Goal: Find specific page/section: Find specific page/section

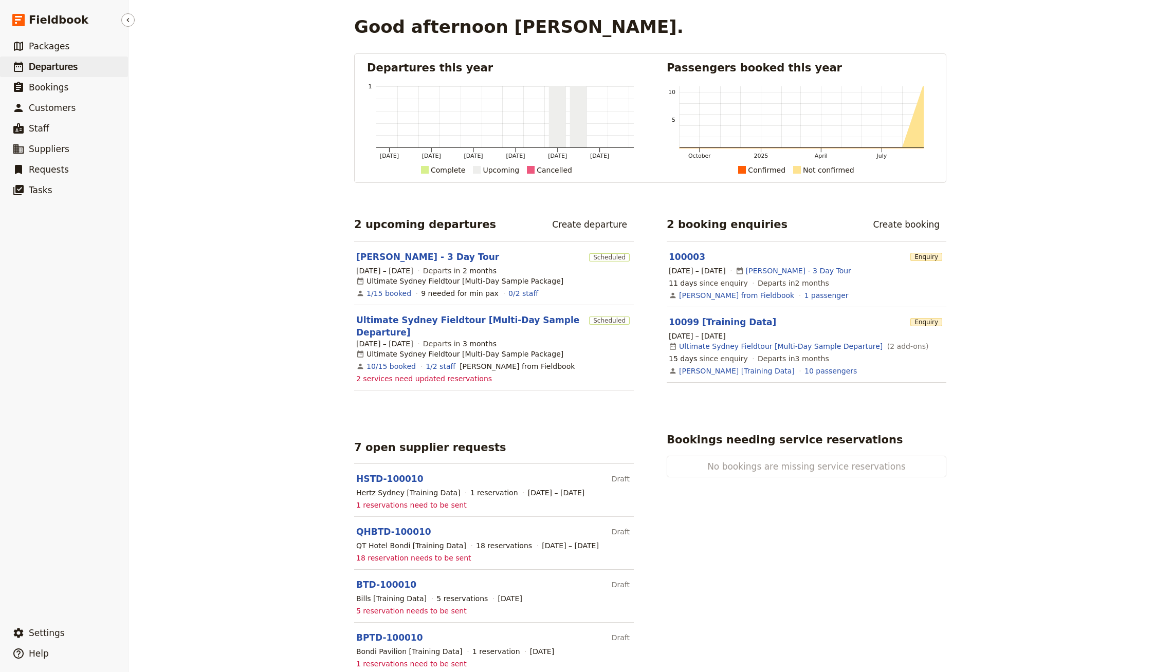
click at [99, 67] on link "​ Departures" at bounding box center [64, 67] width 128 height 21
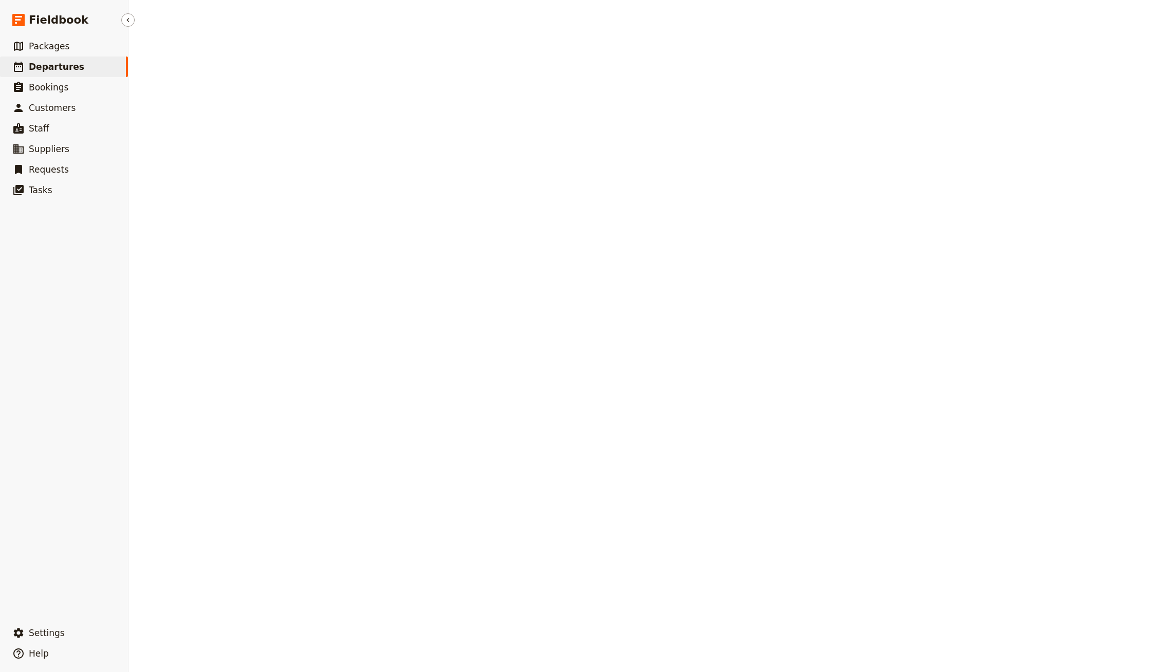
select select "CREATED_AT"
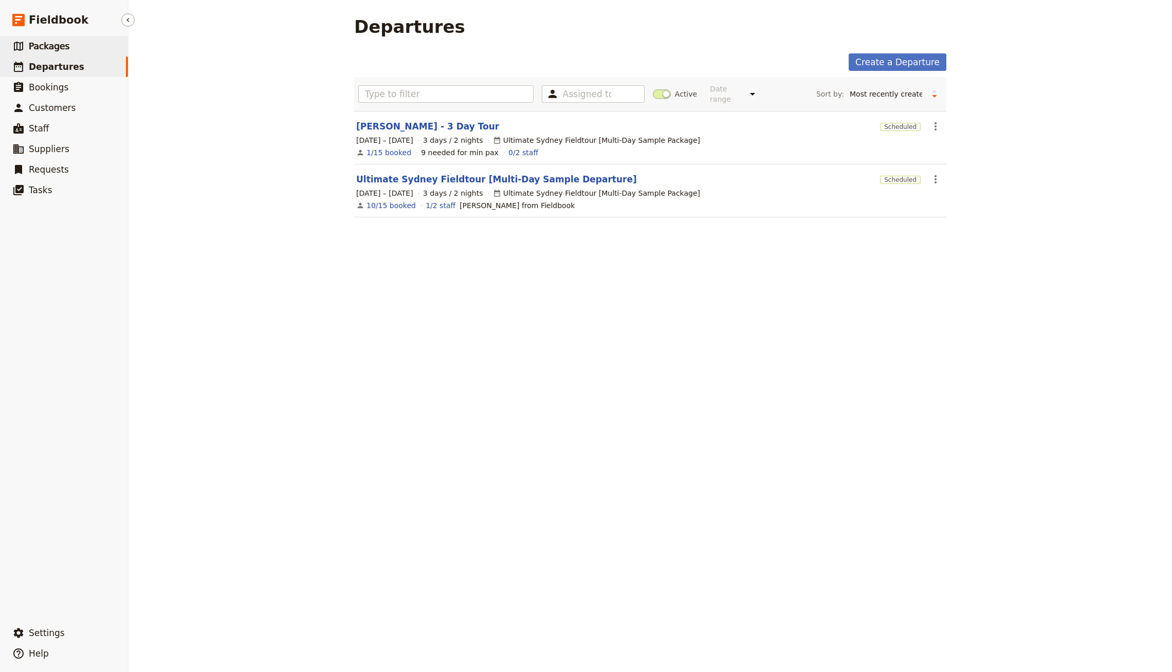
click at [87, 54] on link "​ Packages" at bounding box center [64, 46] width 128 height 21
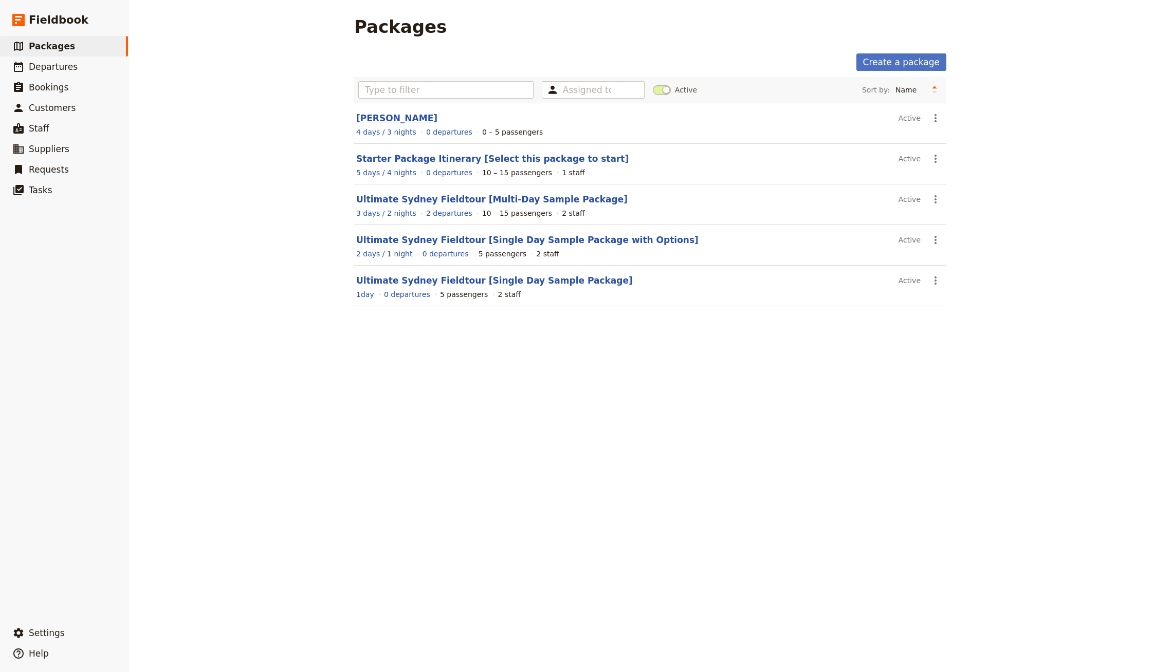
click at [378, 116] on link "[PERSON_NAME]" at bounding box center [396, 118] width 81 height 10
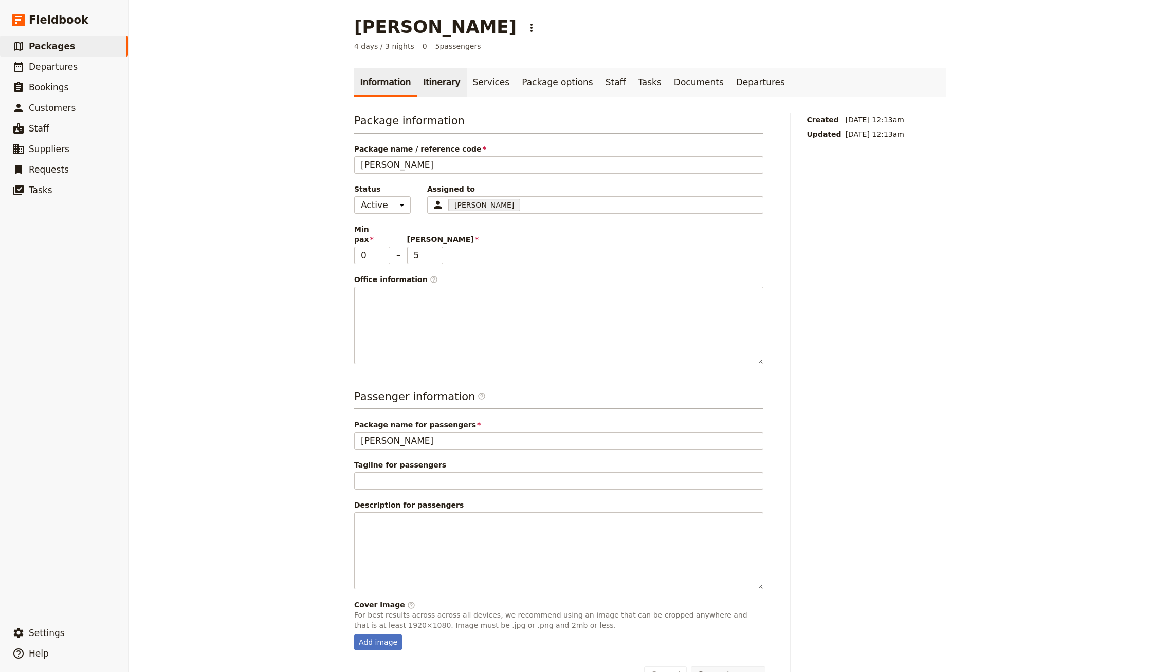
click at [417, 83] on link "Itinerary" at bounding box center [441, 82] width 49 height 29
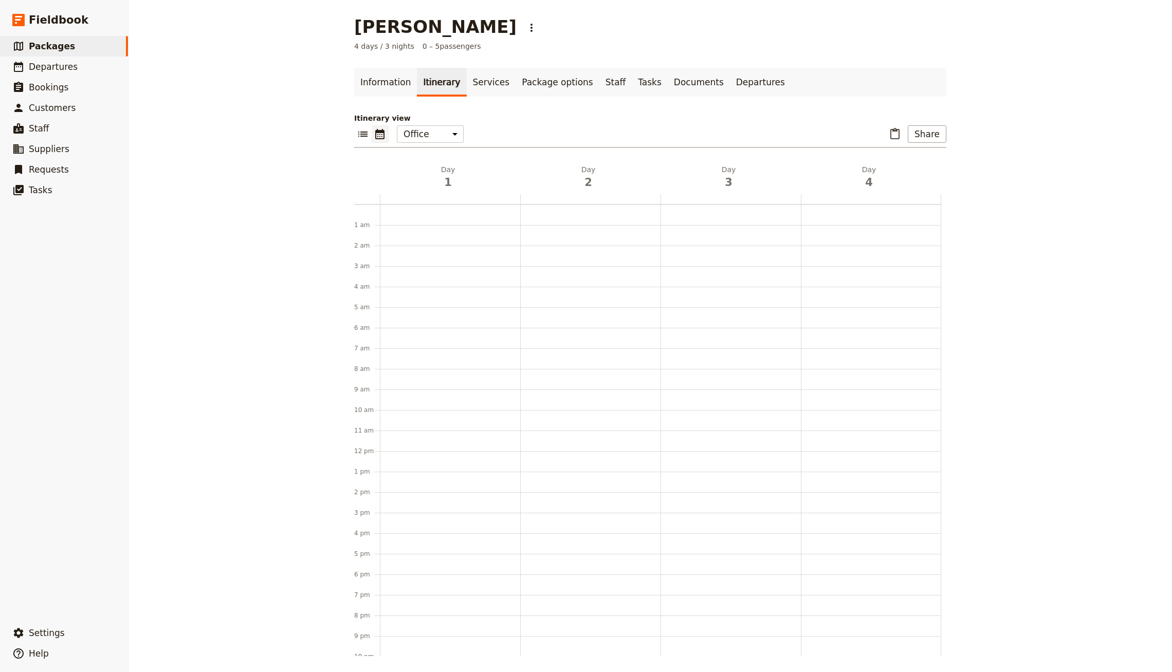
scroll to position [41, 0]
click at [90, 45] on link "​ Packages" at bounding box center [64, 46] width 128 height 21
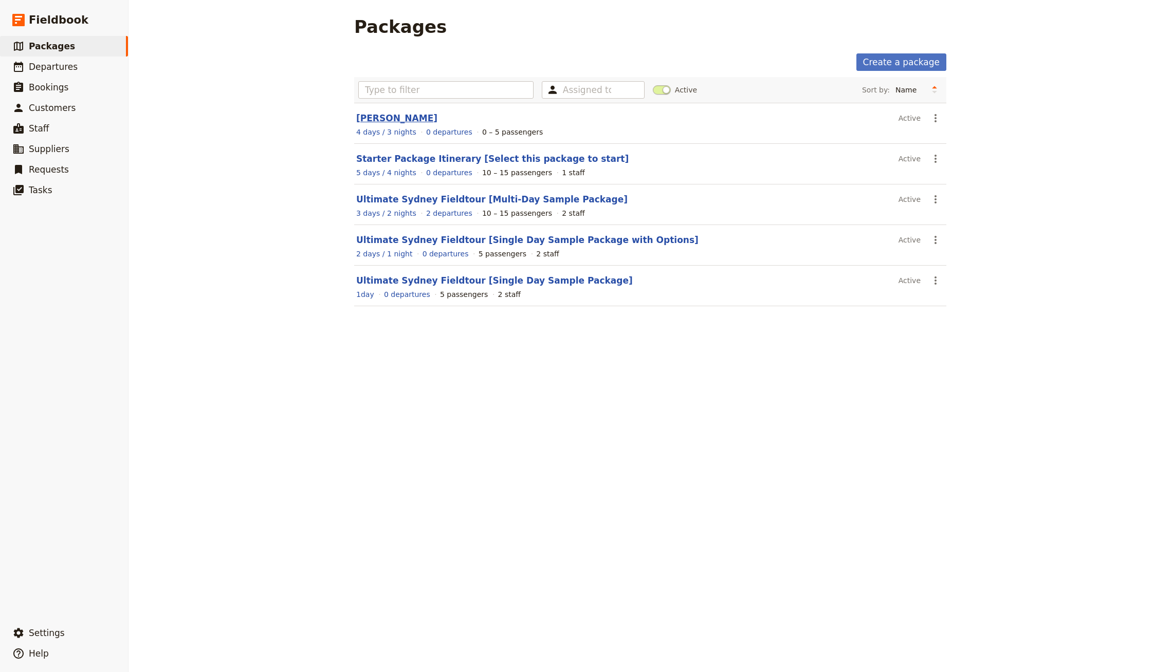
click at [364, 119] on link "[PERSON_NAME]" at bounding box center [396, 118] width 81 height 10
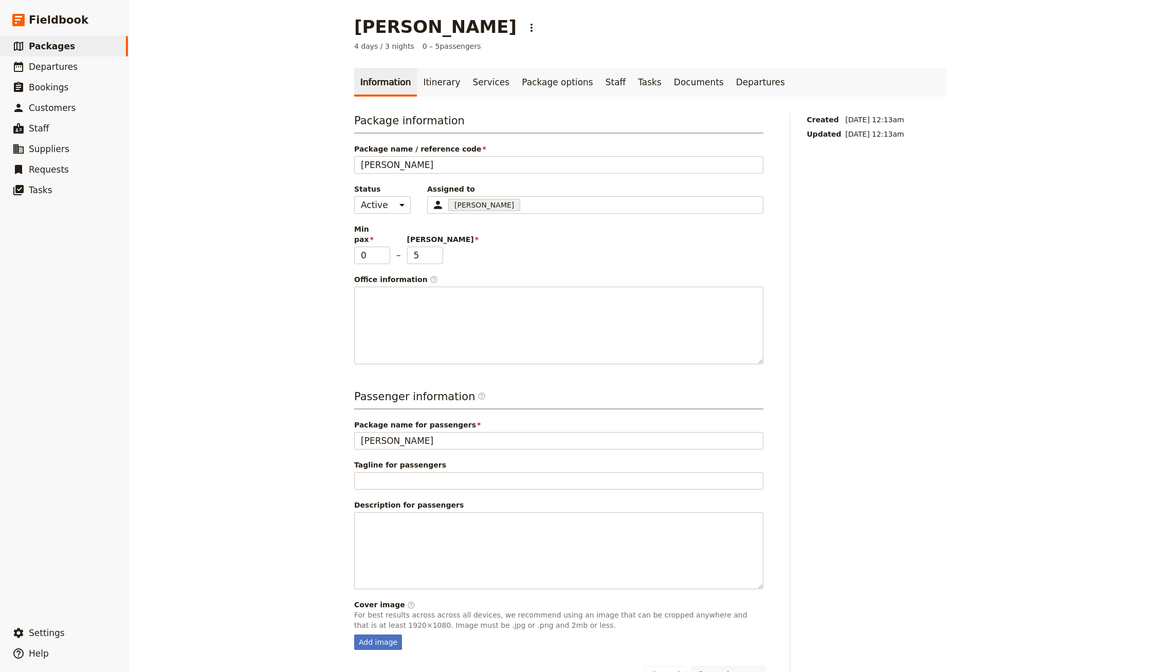
click at [421, 106] on div "Information Itinerary Services Package options Staff Tasks Documents Departures…" at bounding box center [650, 376] width 592 height 616
click at [421, 103] on div "Information Itinerary Services Package options Staff Tasks Documents Departures…" at bounding box center [650, 376] width 592 height 616
click at [421, 92] on link "Itinerary" at bounding box center [441, 82] width 49 height 29
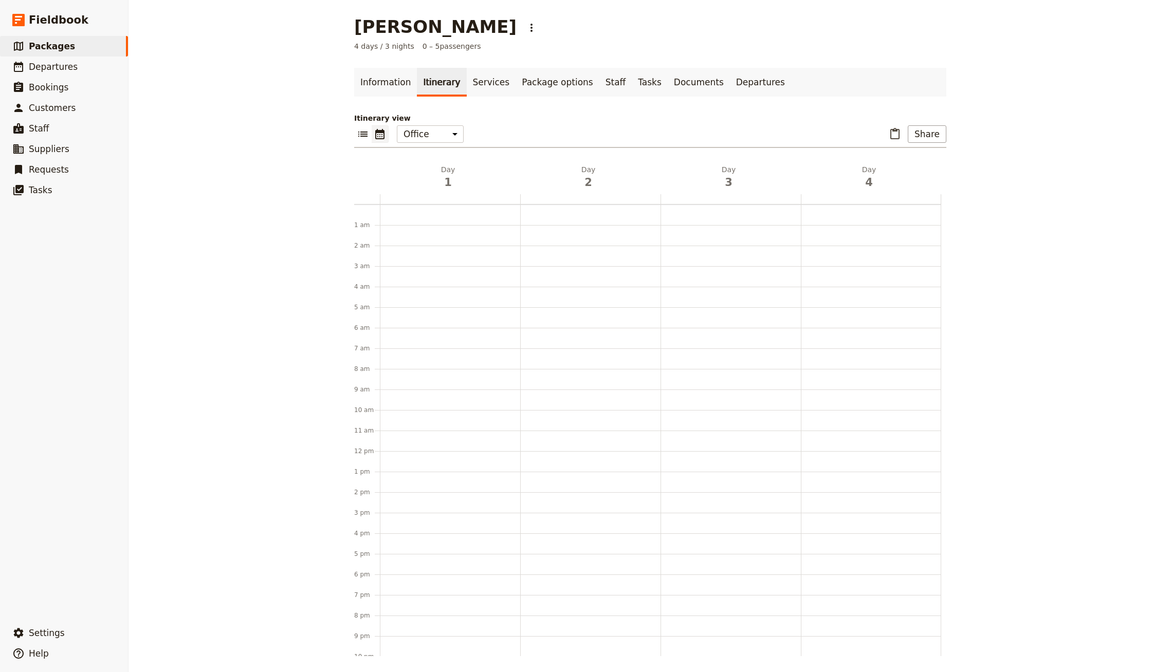
scroll to position [41, 0]
click at [80, 42] on link "​ Packages" at bounding box center [64, 46] width 128 height 21
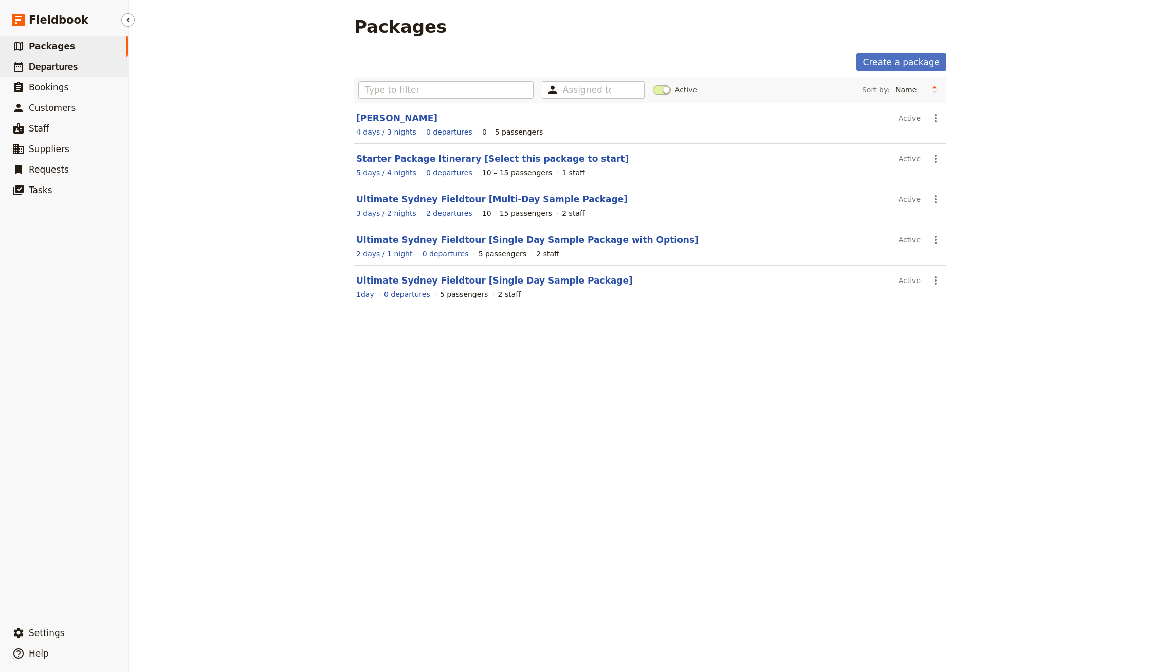
click at [96, 68] on link "​ Departures" at bounding box center [64, 67] width 128 height 21
select select "CREATED_AT"
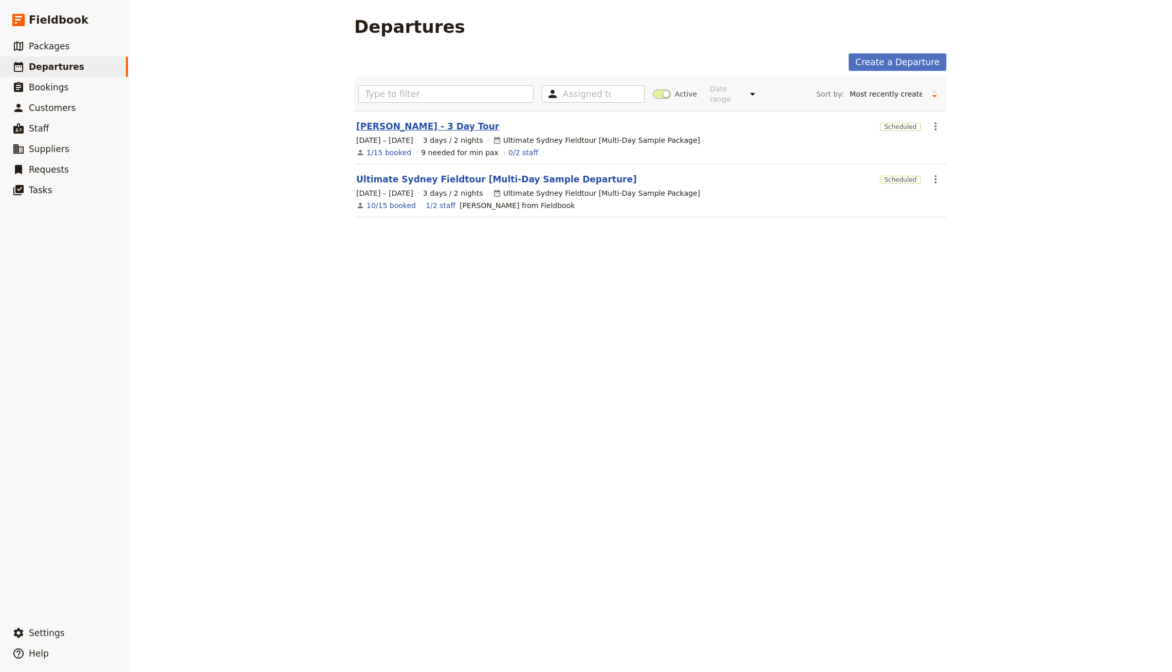
click at [423, 120] on link "[PERSON_NAME] - 3 Day Tour" at bounding box center [427, 126] width 143 height 12
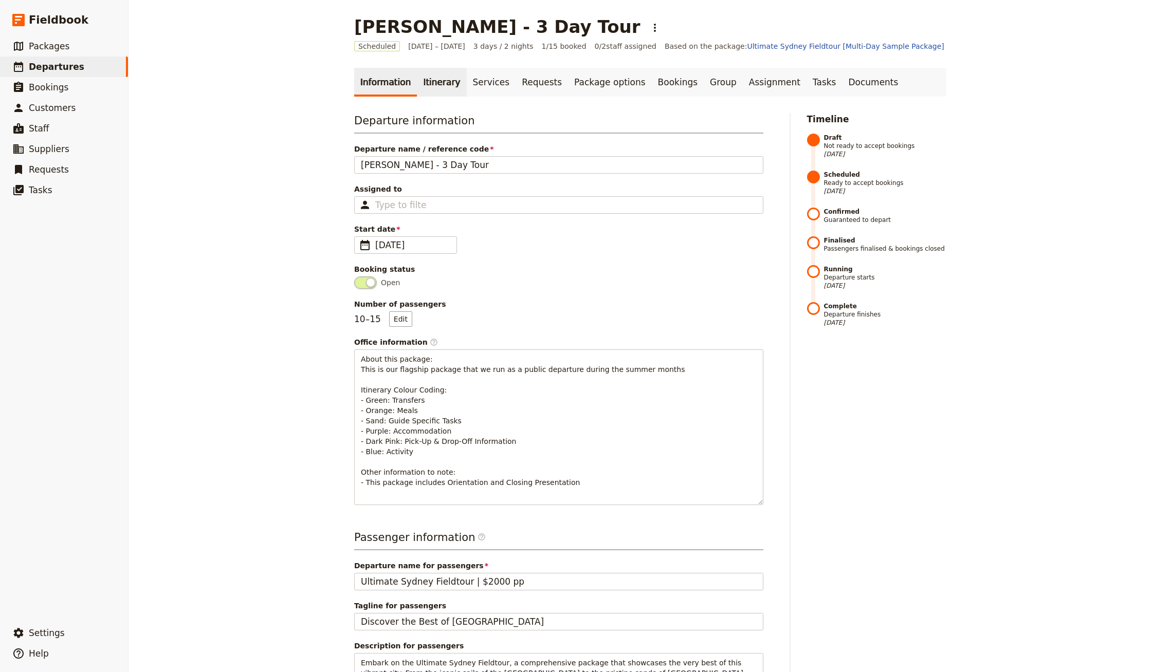
click at [421, 91] on link "Itinerary" at bounding box center [441, 82] width 49 height 29
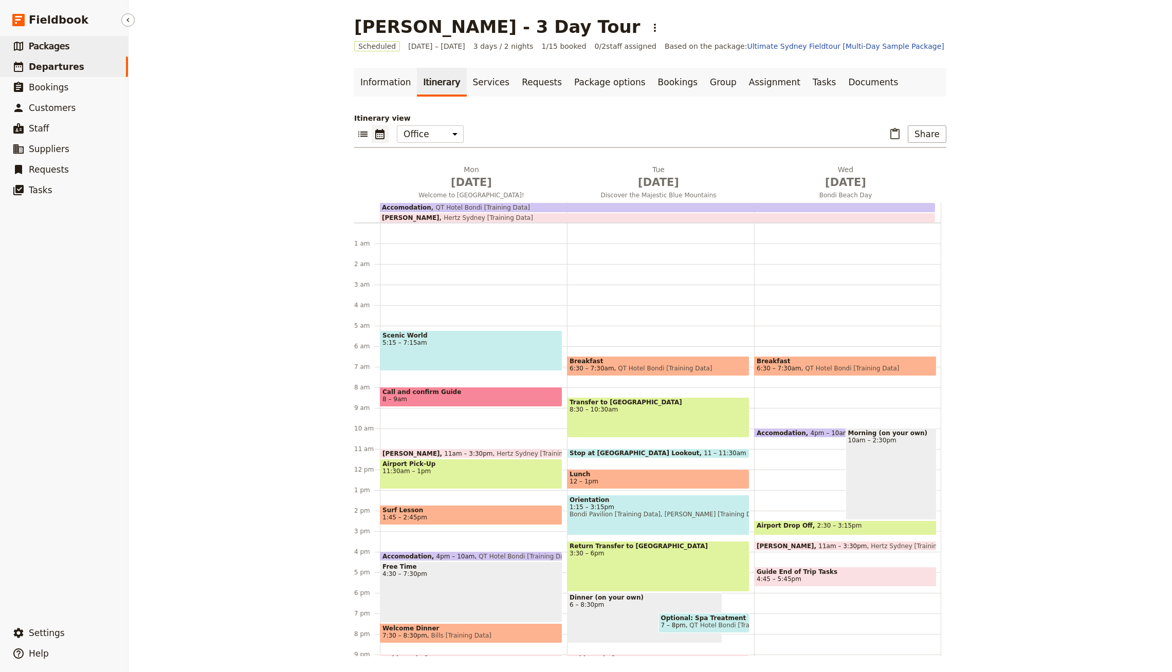
scroll to position [60, 0]
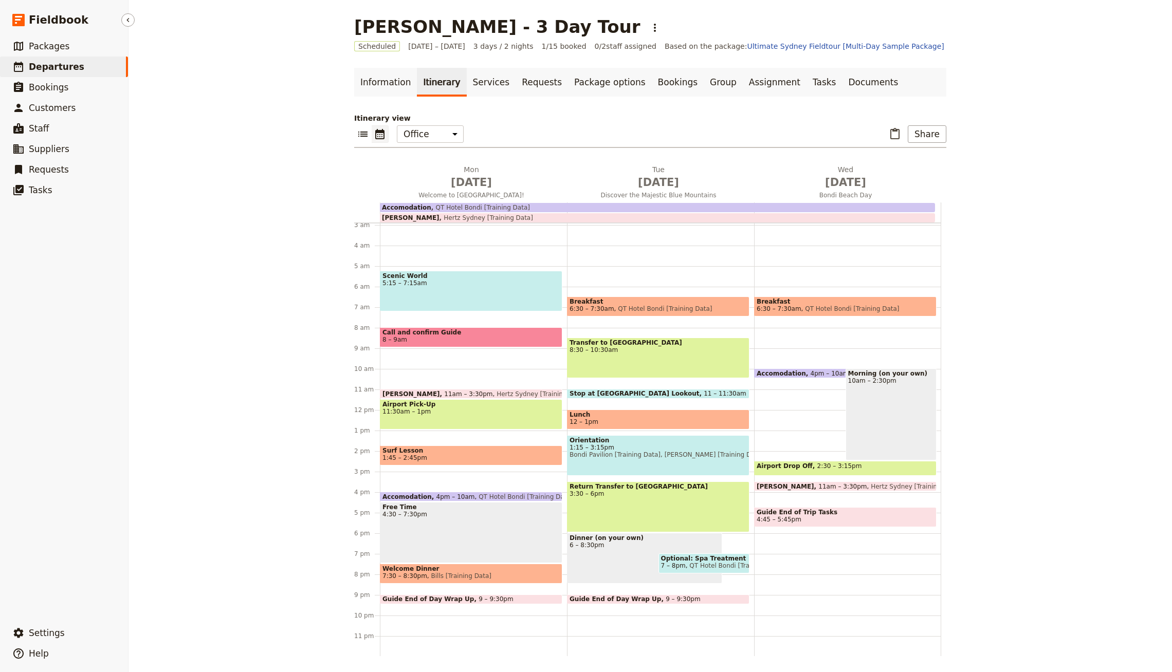
click at [53, 66] on span "Departures" at bounding box center [56, 67] width 55 height 10
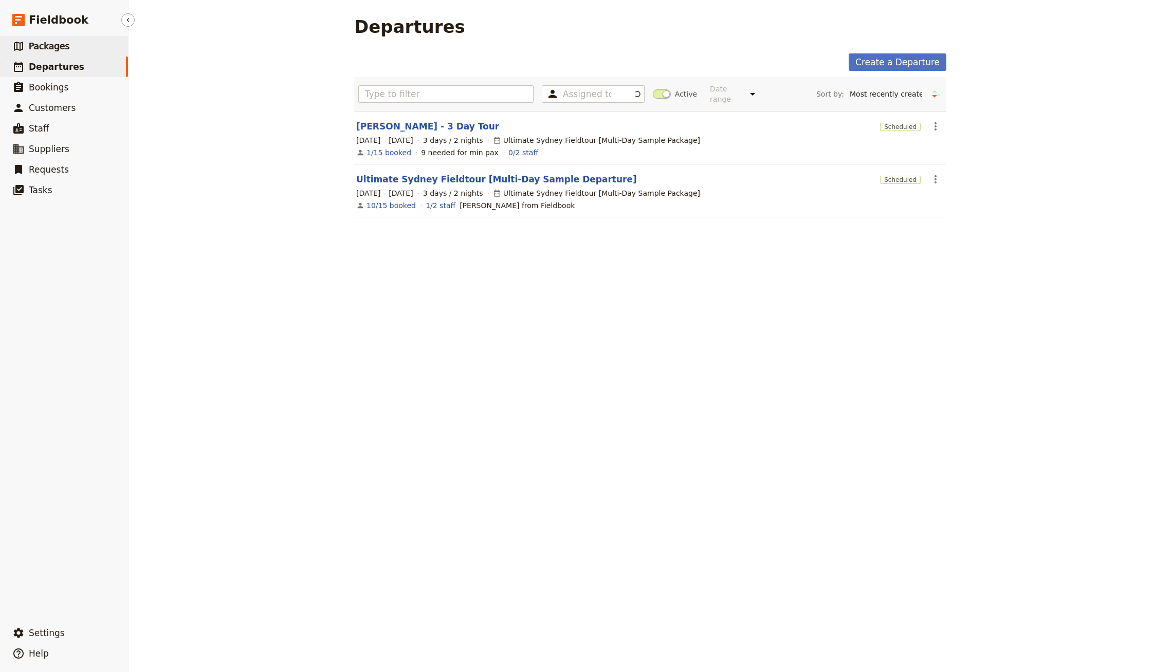
click at [57, 42] on span "Packages" at bounding box center [49, 46] width 41 height 10
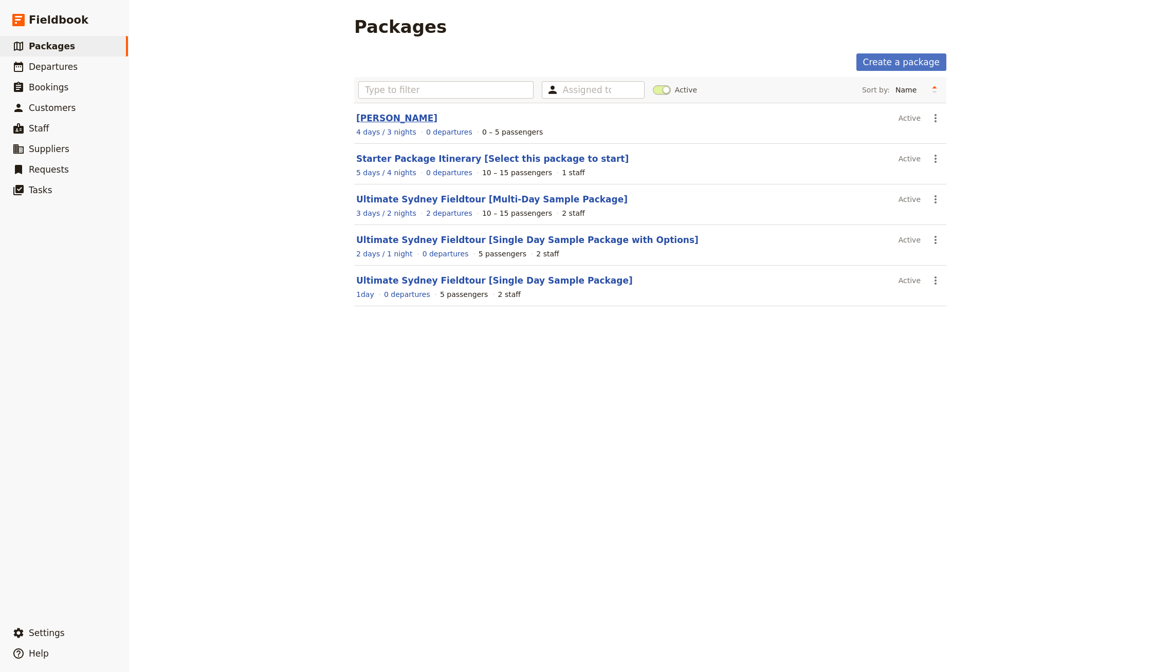
click at [363, 115] on link "[PERSON_NAME]" at bounding box center [396, 118] width 81 height 10
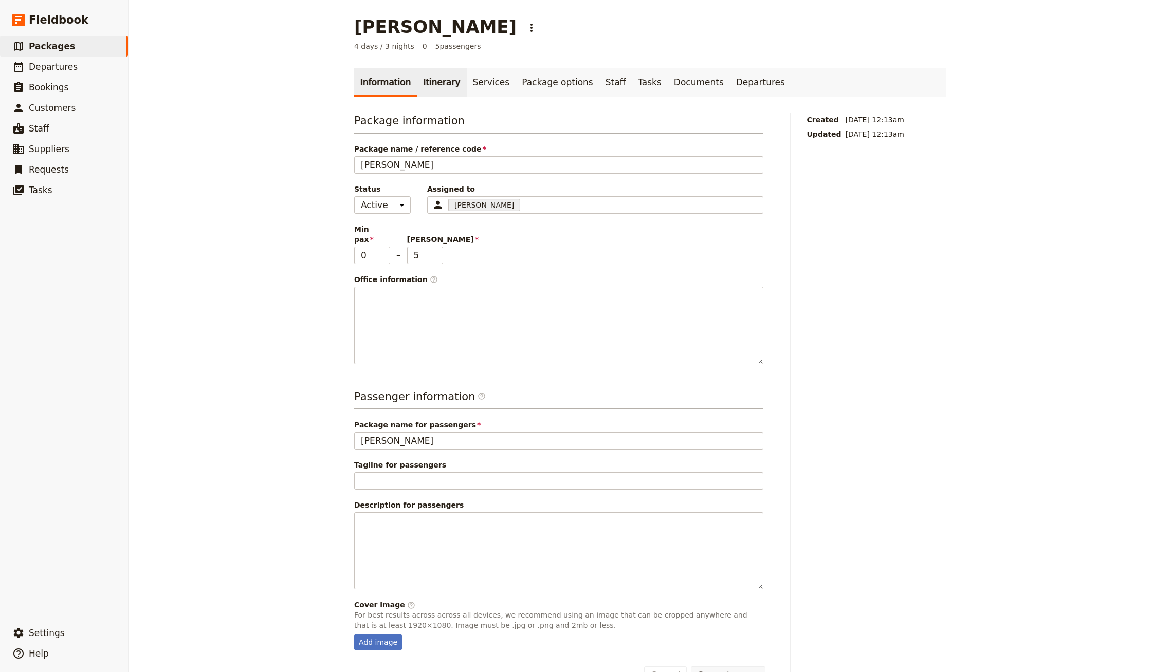
click at [434, 90] on link "Itinerary" at bounding box center [441, 82] width 49 height 29
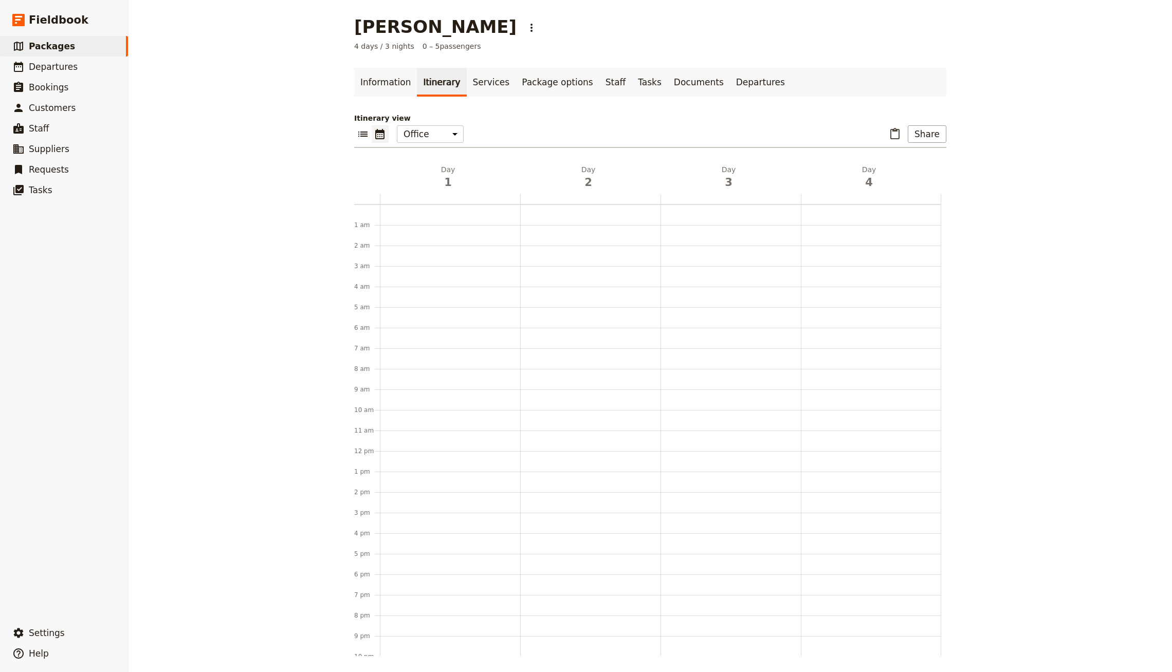
scroll to position [41, 0]
